Goal: Navigation & Orientation: Find specific page/section

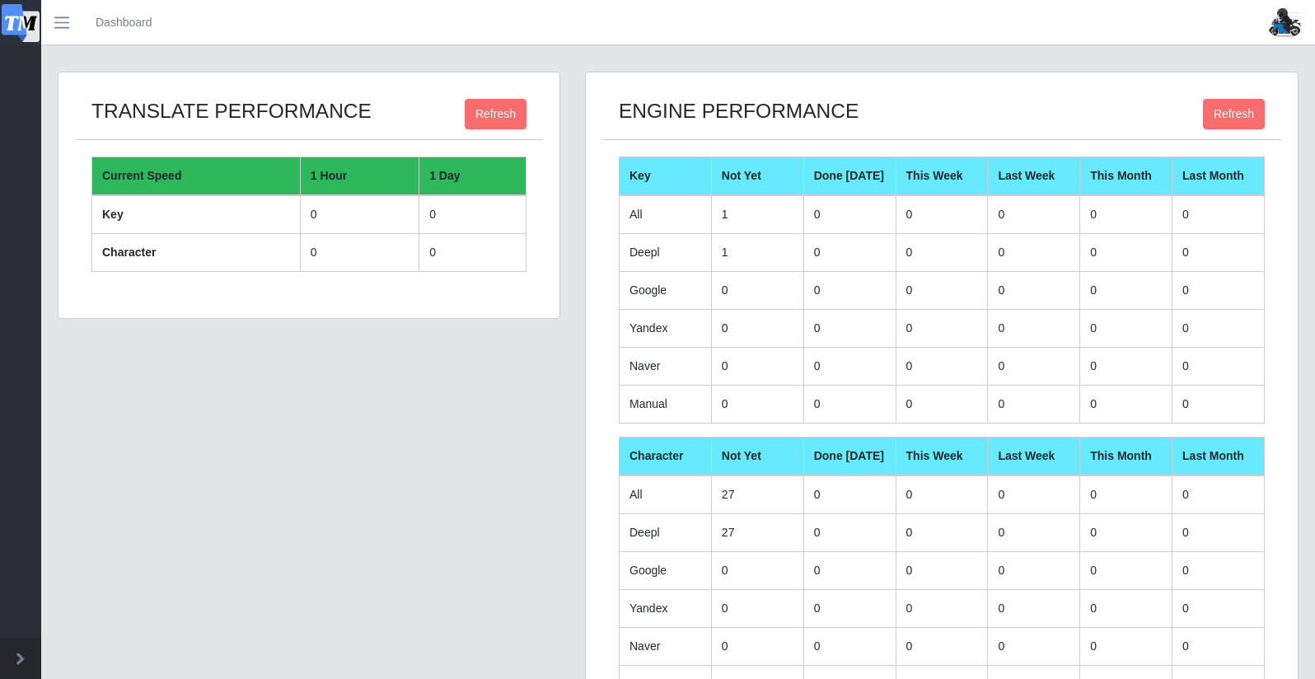
click at [1275, 21] on img at bounding box center [1285, 22] width 37 height 29
click at [813, 30] on header "Dashboard Account Logout" at bounding box center [657, 22] width 1315 height 45
click at [13, 25] on img at bounding box center [21, 23] width 38 height 38
click at [55, 16] on span "button" at bounding box center [61, 22] width 21 height 19
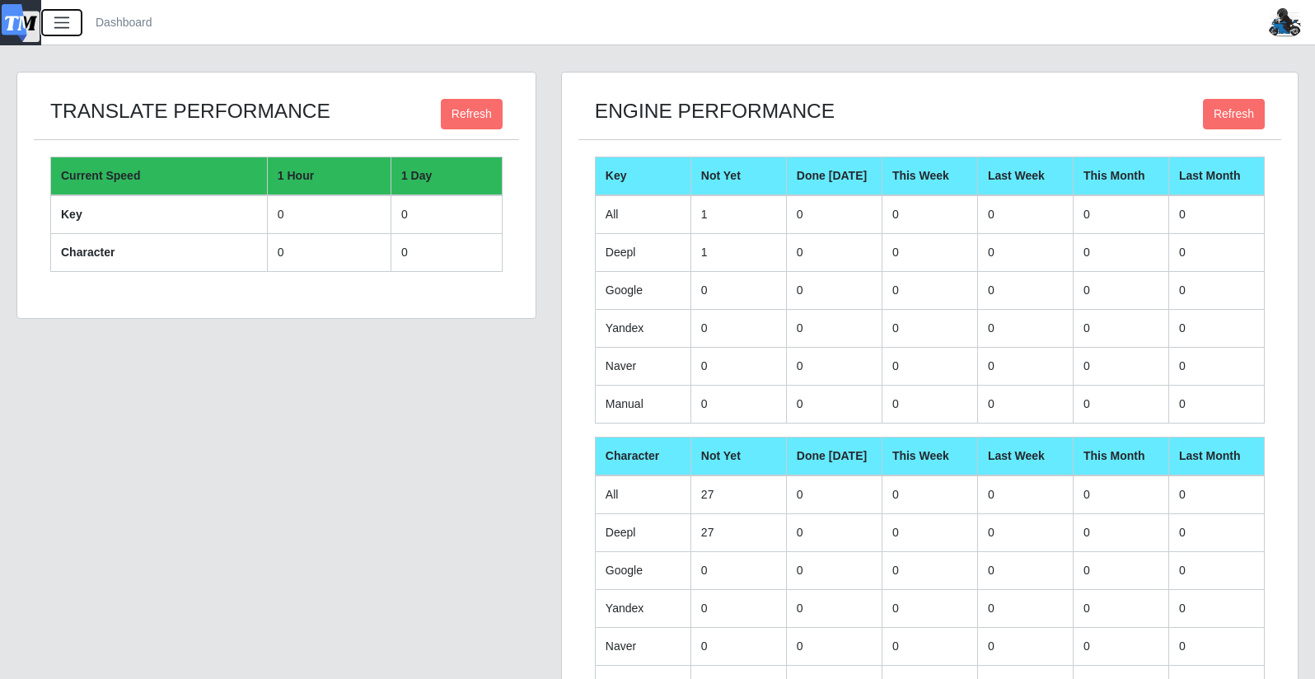
click at [57, 16] on span "button" at bounding box center [61, 22] width 21 height 19
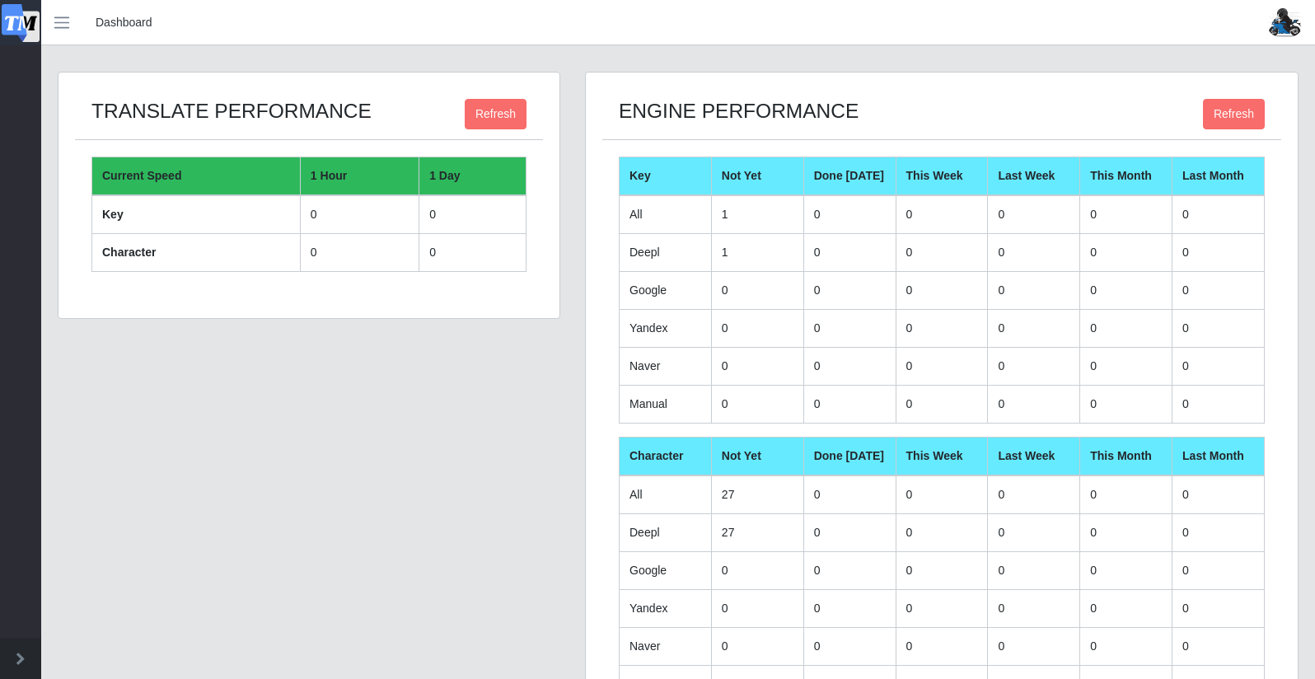
click at [116, 17] on link "Dashboard" at bounding box center [124, 22] width 57 height 17
click at [1292, 21] on img at bounding box center [1285, 22] width 37 height 29
click at [1232, 53] on strong "Account" at bounding box center [1226, 54] width 40 height 12
click at [934, 38] on header "Dashboard Account Logout" at bounding box center [657, 22] width 1315 height 45
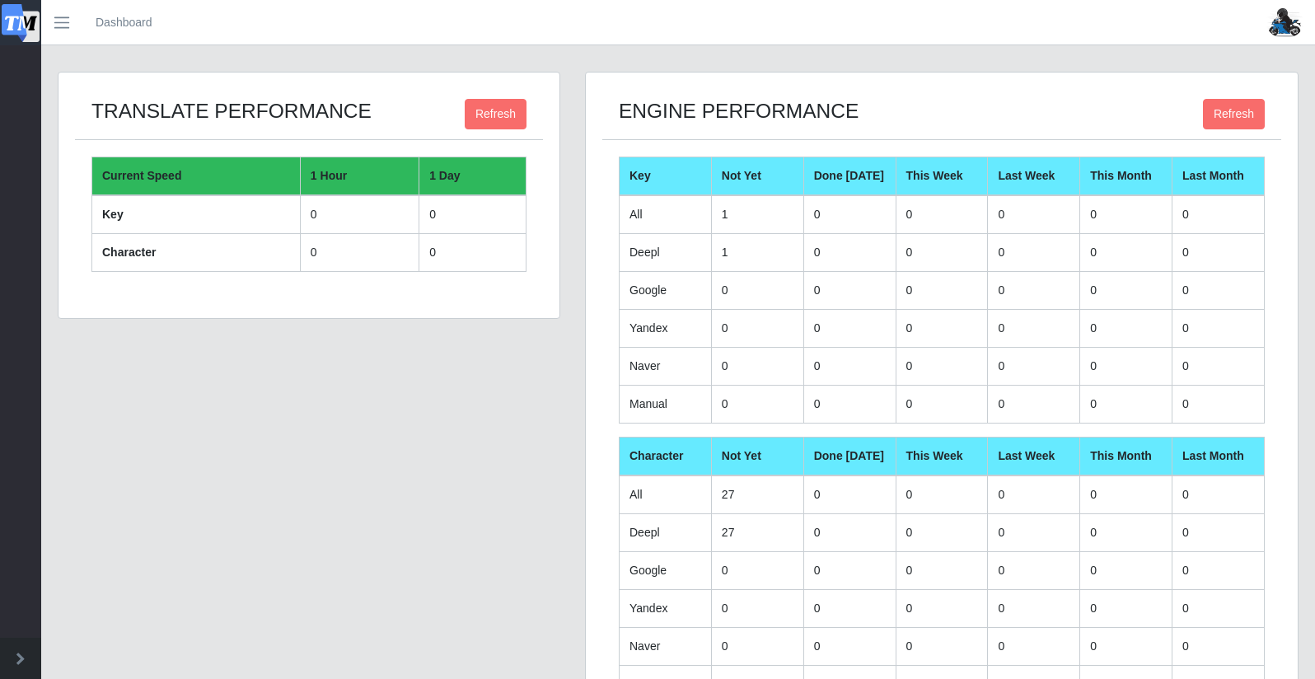
click at [39, 21] on img at bounding box center [21, 23] width 38 height 38
click at [70, 16] on span "button" at bounding box center [61, 22] width 21 height 19
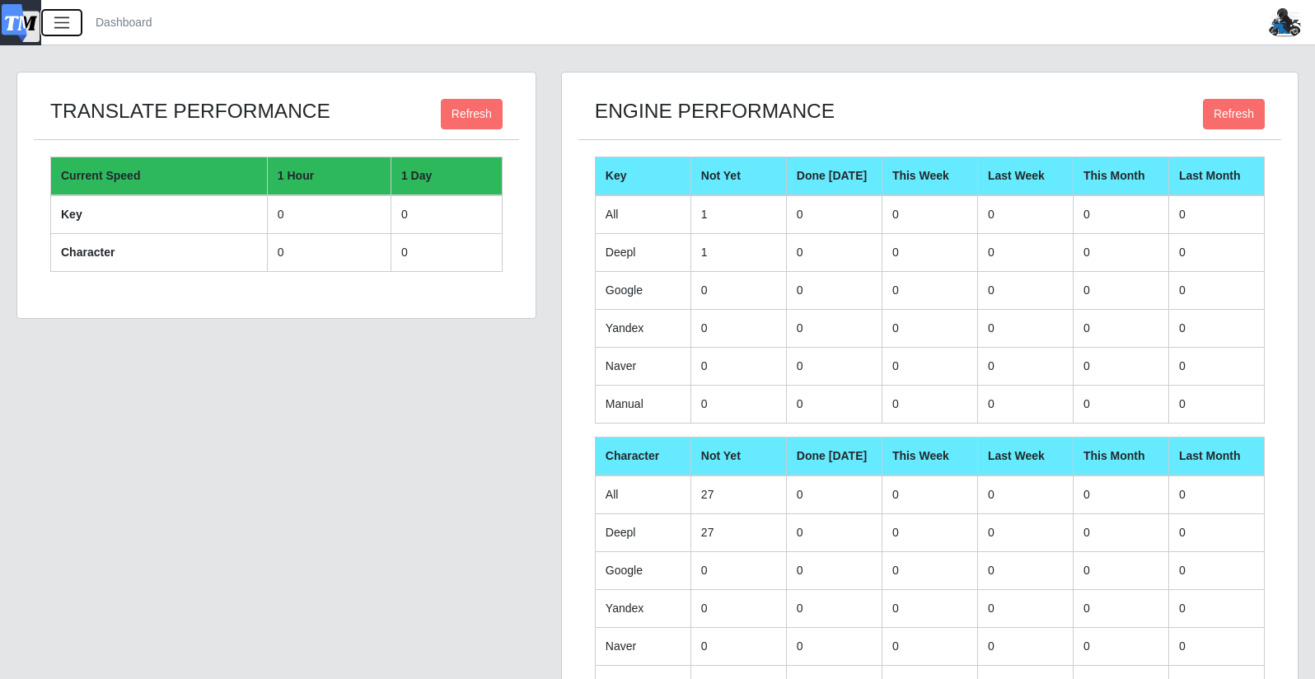
click at [70, 18] on span "button" at bounding box center [61, 22] width 21 height 19
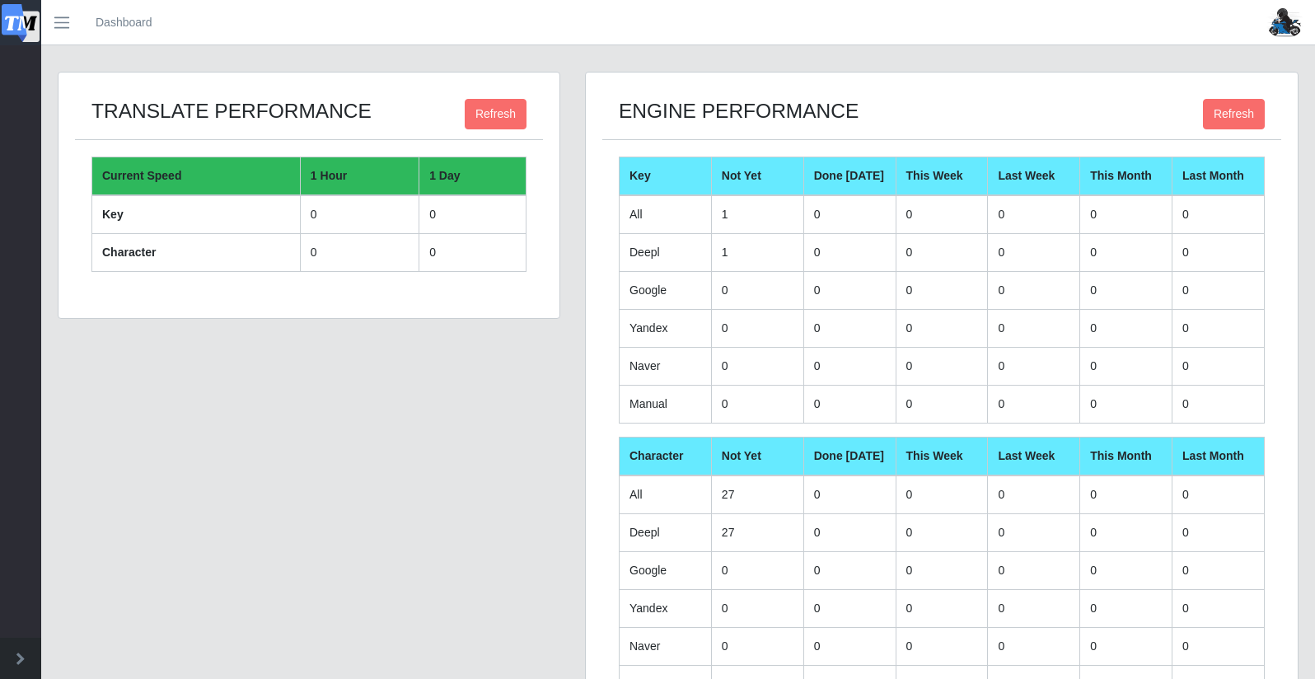
click at [32, 16] on img at bounding box center [21, 23] width 38 height 38
click at [127, 23] on link "Dashboard" at bounding box center [124, 22] width 57 height 17
